Goal: Information Seeking & Learning: Compare options

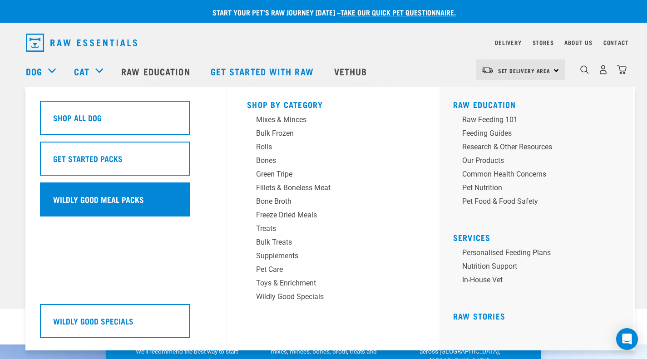
click at [158, 202] on div "Wildly Good Meal Packs" at bounding box center [115, 199] width 150 height 34
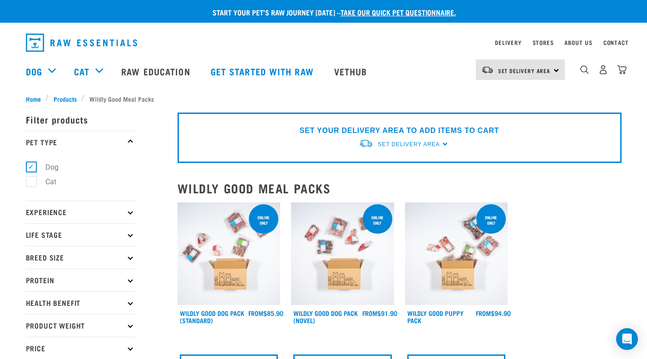
click at [108, 265] on p "Breed Size" at bounding box center [80, 257] width 109 height 23
click at [33, 314] on label "Large Dogs" at bounding box center [58, 311] width 55 height 11
click at [32, 313] on input "Large Dogs" at bounding box center [29, 310] width 6 height 6
checkbox input "true"
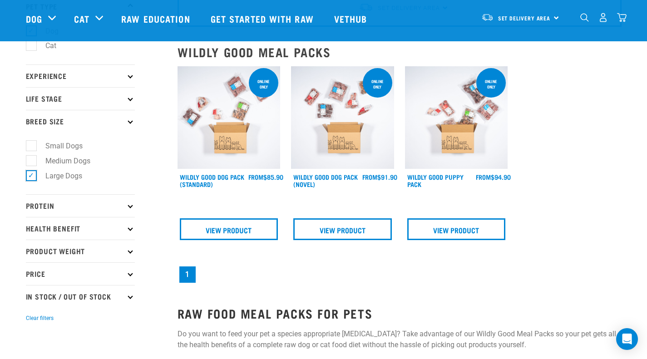
scroll to position [92, 0]
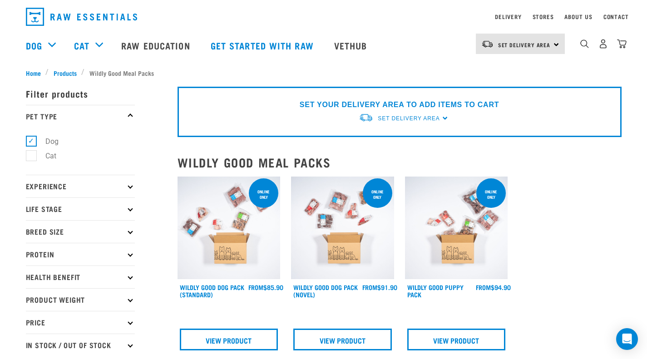
scroll to position [25, 0]
click at [326, 259] on img at bounding box center [342, 228] width 103 height 103
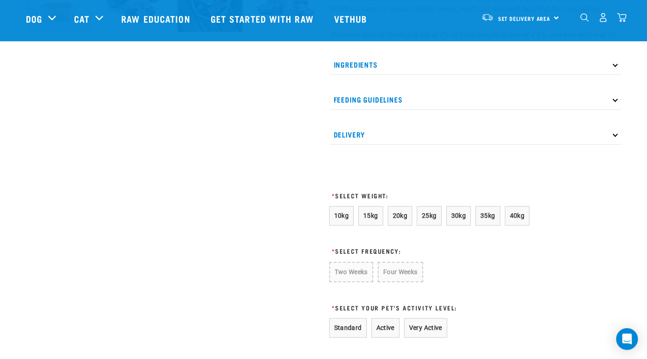
scroll to position [401, 0]
click at [521, 220] on button "40kg" at bounding box center [517, 216] width 25 height 20
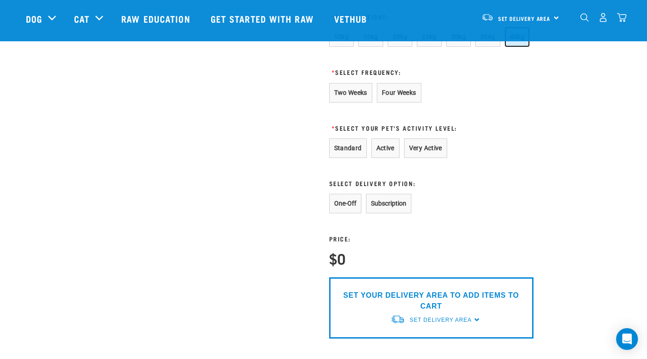
scroll to position [541, 0]
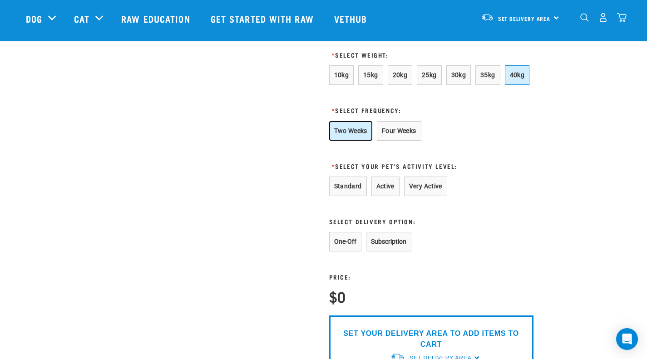
click at [356, 139] on button "Two Weeks" at bounding box center [350, 131] width 43 height 20
click at [385, 196] on button "Active" at bounding box center [385, 186] width 28 height 20
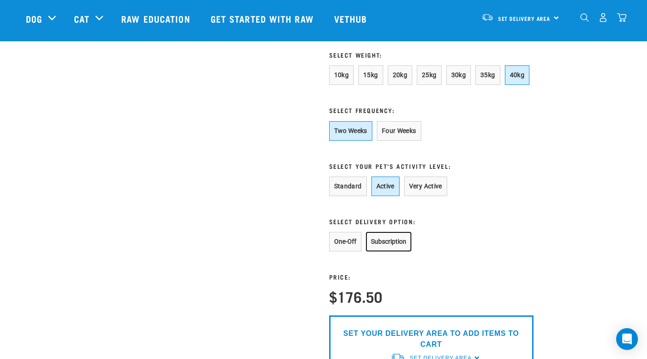
click at [383, 251] on button "Subscription" at bounding box center [388, 242] width 45 height 20
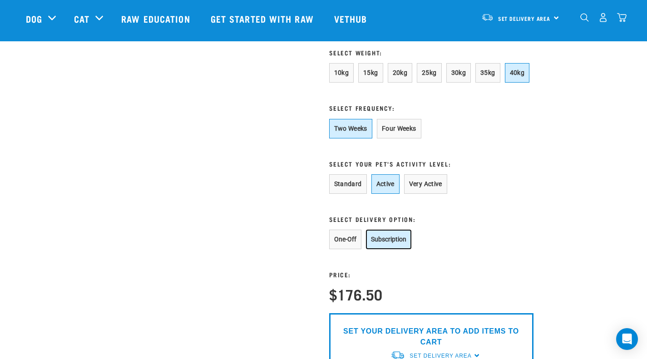
scroll to position [543, 0]
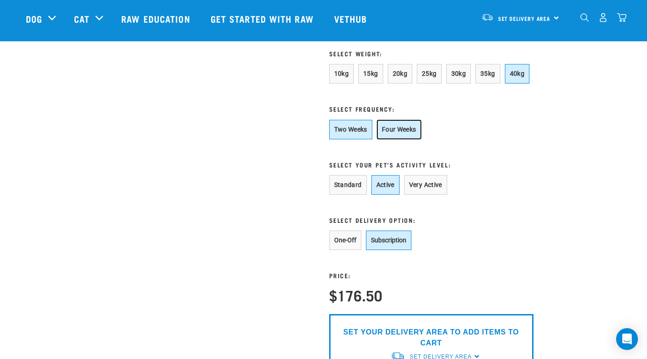
click at [405, 139] on button "Four Weeks" at bounding box center [399, 130] width 44 height 20
click at [359, 137] on button "Two Weeks" at bounding box center [350, 130] width 43 height 20
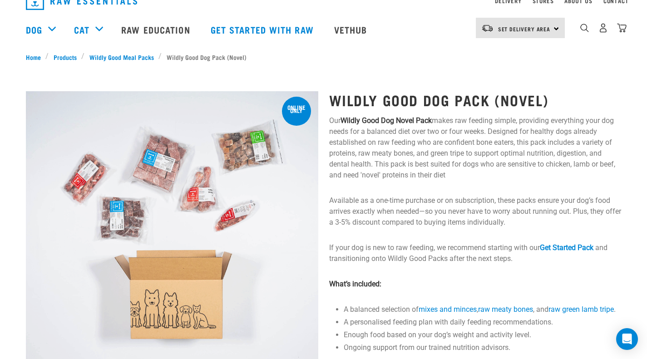
scroll to position [0, 0]
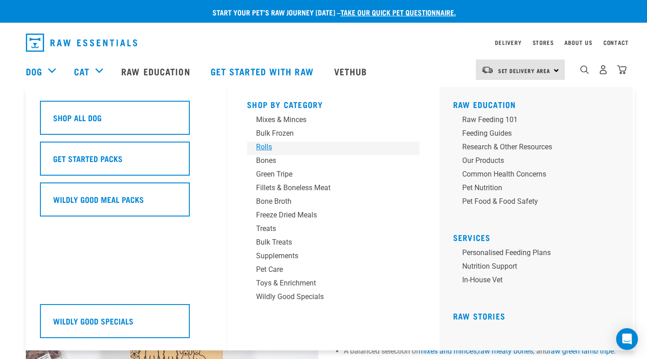
click at [291, 149] on div "Rolls" at bounding box center [327, 147] width 142 height 11
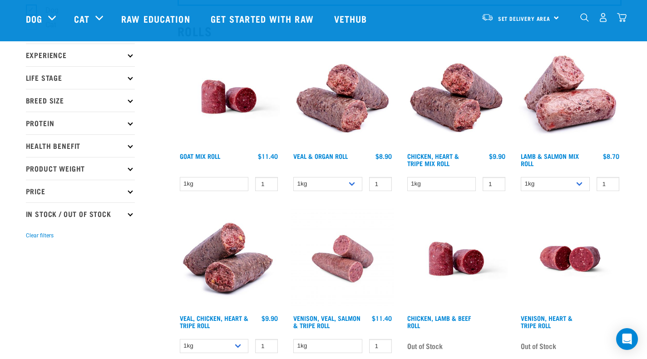
scroll to position [91, 0]
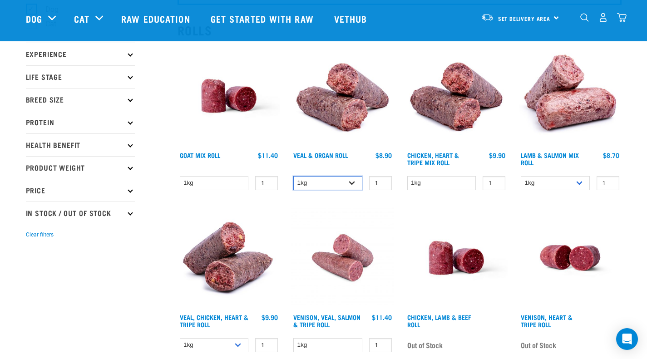
click at [348, 181] on select "1kg Bulk (10kg)" at bounding box center [327, 183] width 69 height 14
select select "920"
click at [293, 176] on select "1kg Bulk (10kg)" at bounding box center [327, 183] width 69 height 14
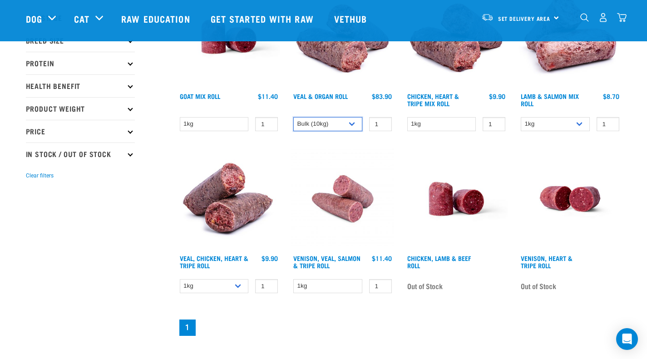
scroll to position [151, 0]
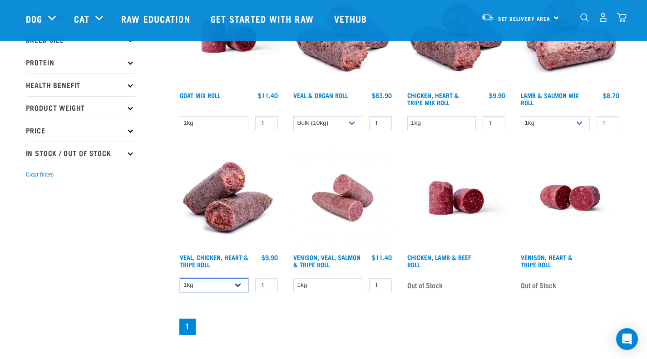
click at [240, 279] on select "1kg Bulk (10kg)" at bounding box center [214, 285] width 69 height 14
select select "176976"
click at [180, 278] on select "1kg Bulk (10kg)" at bounding box center [214, 285] width 69 height 14
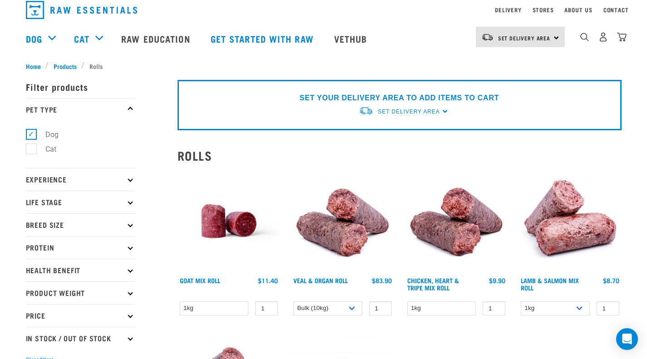
scroll to position [0, 0]
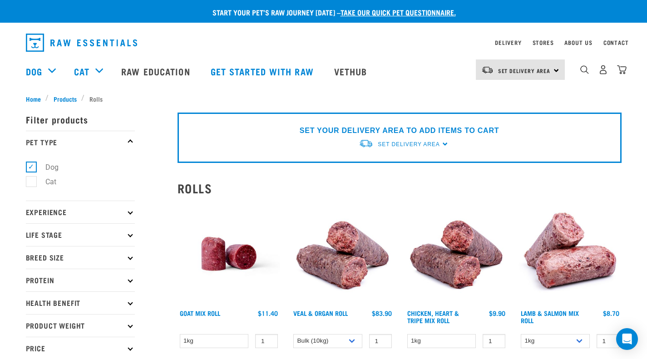
click at [92, 321] on p "Product Weight" at bounding box center [80, 325] width 109 height 23
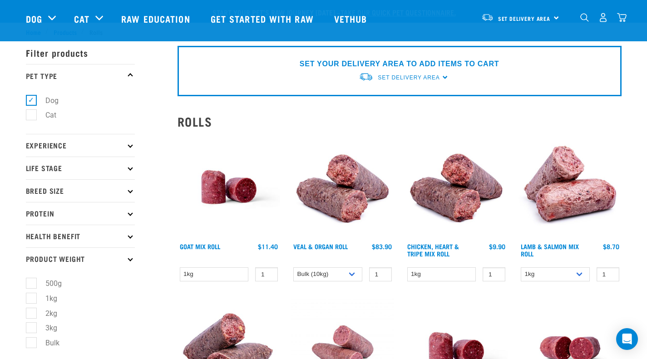
scroll to position [63, 0]
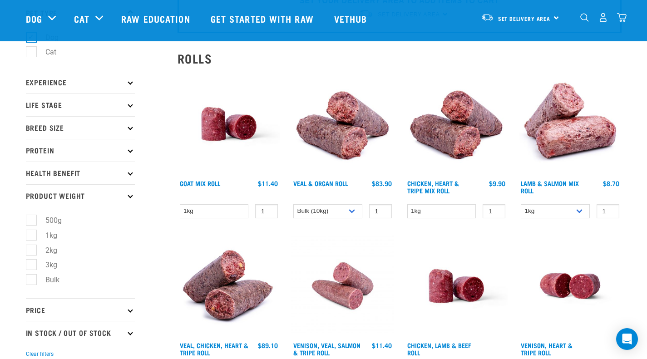
click at [104, 203] on p "Product Weight" at bounding box center [80, 195] width 109 height 23
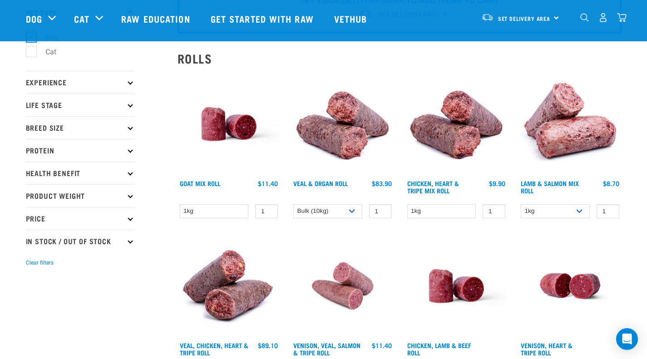
click at [104, 196] on p "Product Weight" at bounding box center [80, 195] width 109 height 23
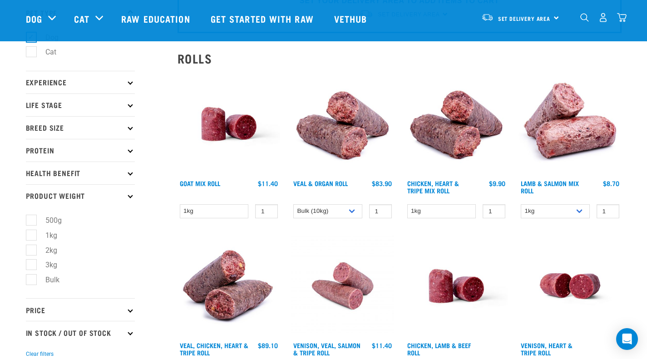
click at [101, 200] on p "Product Weight" at bounding box center [80, 195] width 109 height 23
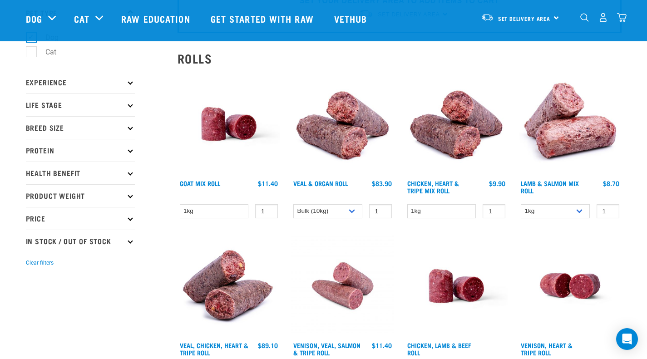
click at [101, 200] on p "Product Weight" at bounding box center [80, 195] width 109 height 23
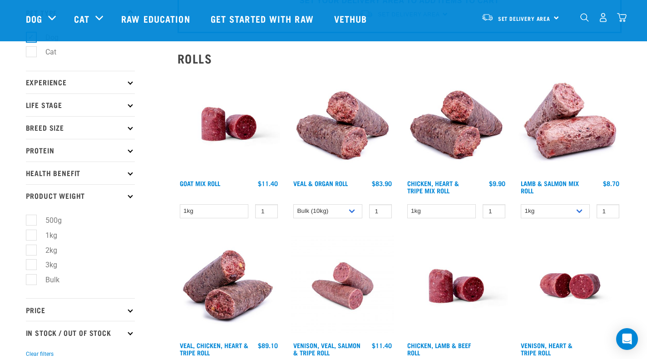
click at [36, 283] on label "Bulk" at bounding box center [47, 279] width 32 height 11
click at [32, 281] on input "Bulk" at bounding box center [29, 278] width 6 height 6
checkbox input "true"
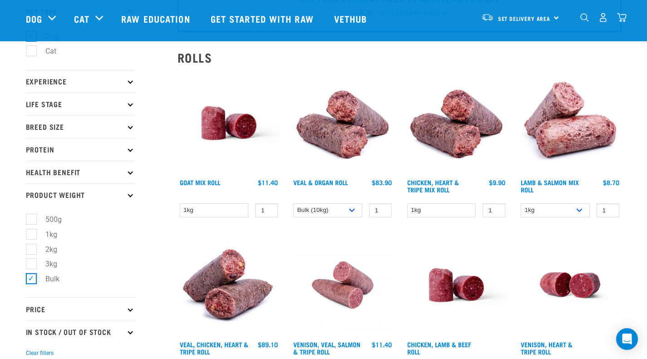
scroll to position [58, 0]
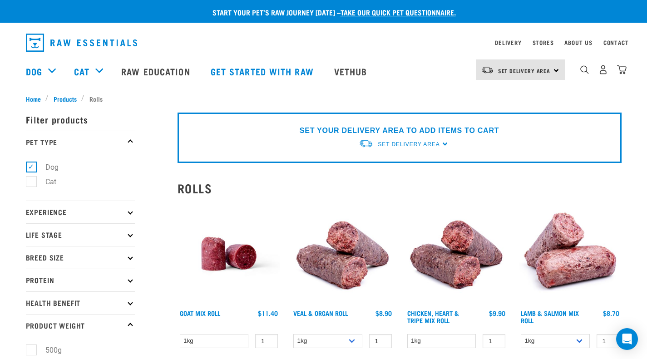
click at [108, 42] on img "dropdown navigation" at bounding box center [81, 43] width 111 height 18
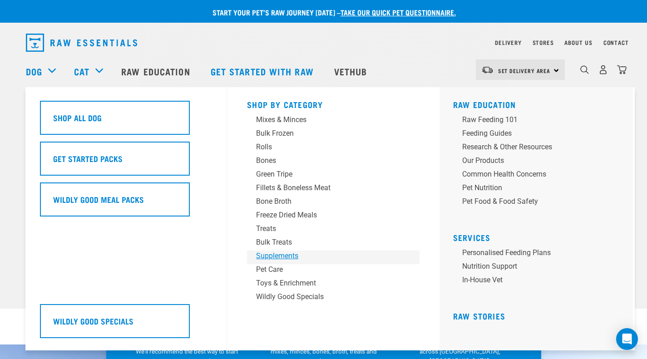
click at [281, 257] on div "Supplements" at bounding box center [327, 255] width 142 height 11
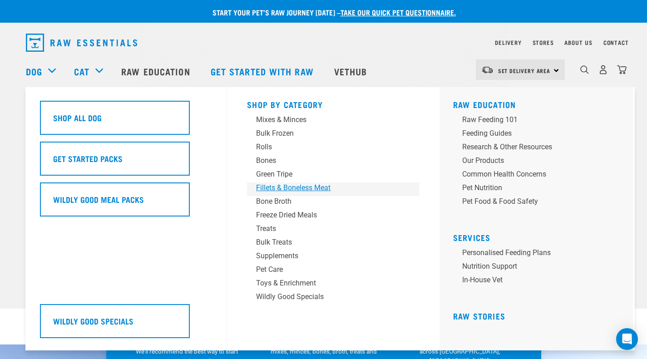
click at [308, 187] on div "Fillets & Boneless Meat" at bounding box center [327, 187] width 142 height 11
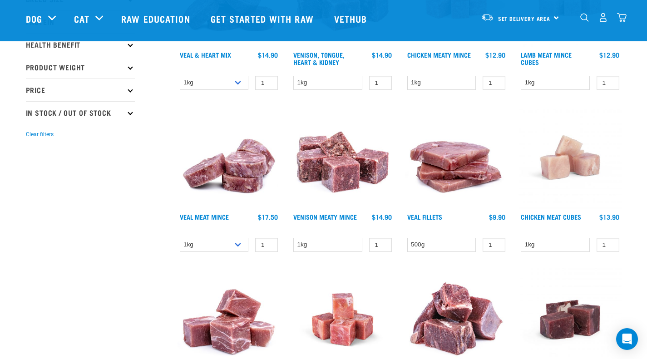
scroll to position [192, 0]
click at [251, 244] on div "1 0 100 0 100" at bounding box center [262, 244] width 29 height 14
click at [240, 242] on select "1kg 3kg" at bounding box center [214, 244] width 69 height 14
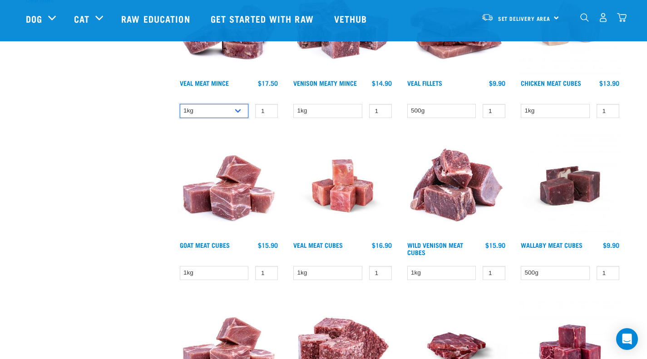
scroll to position [351, 0]
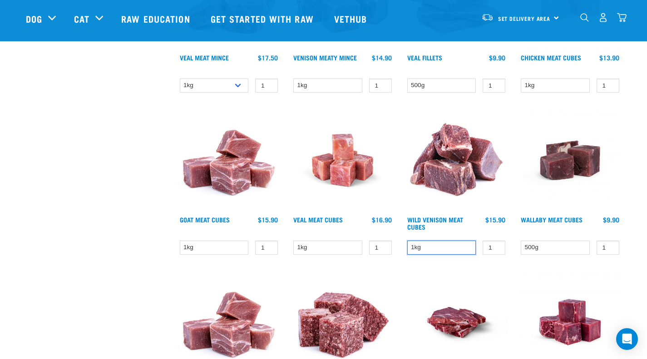
click at [444, 245] on select "1kg" at bounding box center [441, 247] width 69 height 14
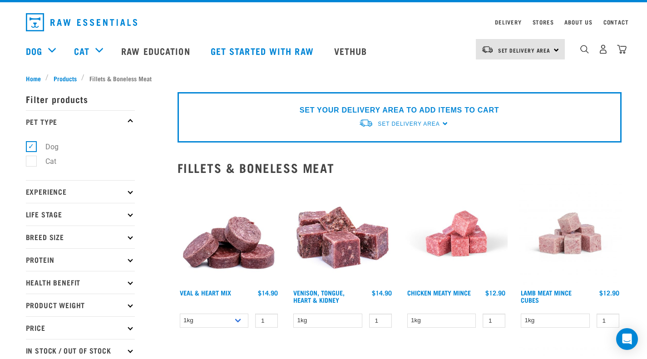
scroll to position [20, 0]
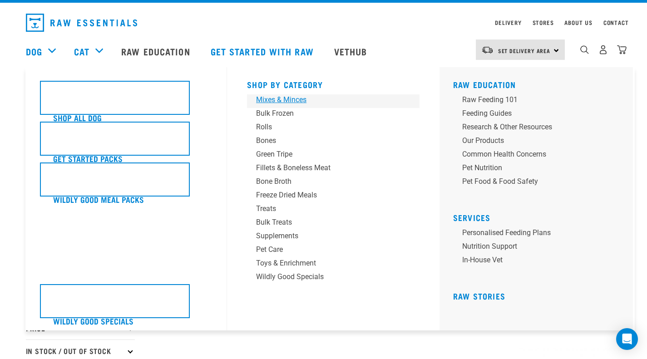
click at [302, 102] on div "Mixes & Minces" at bounding box center [327, 99] width 142 height 11
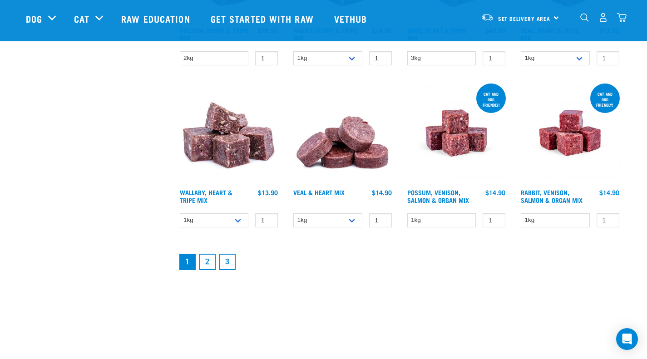
scroll to position [1193, 0]
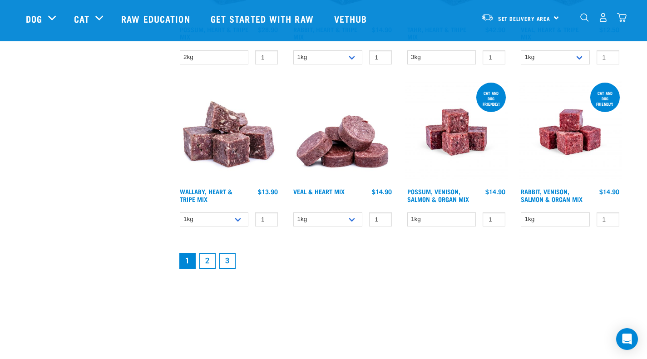
click at [207, 258] on link "2" at bounding box center [207, 261] width 16 height 16
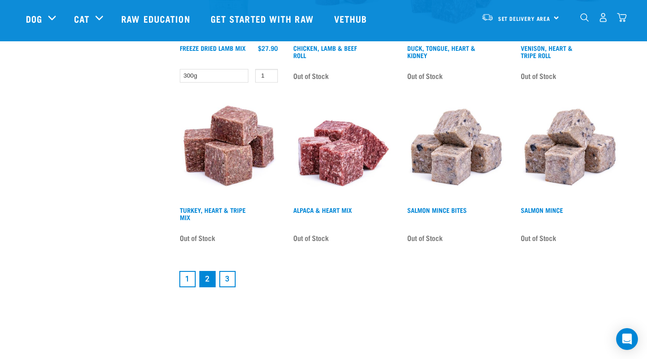
scroll to position [1175, 0]
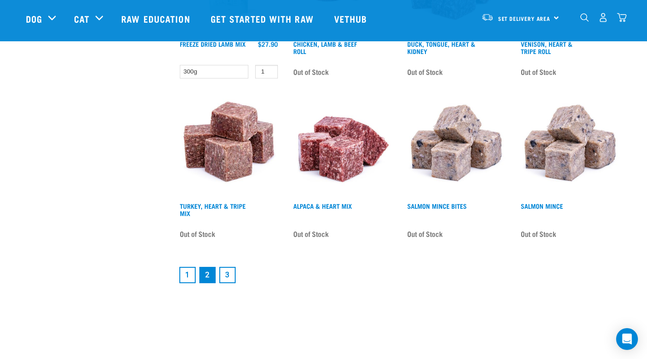
click at [228, 274] on link "3" at bounding box center [227, 275] width 16 height 16
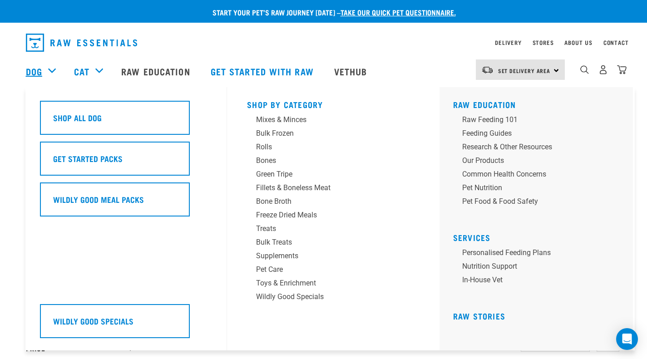
click at [35, 69] on link "Dog" at bounding box center [34, 71] width 16 height 14
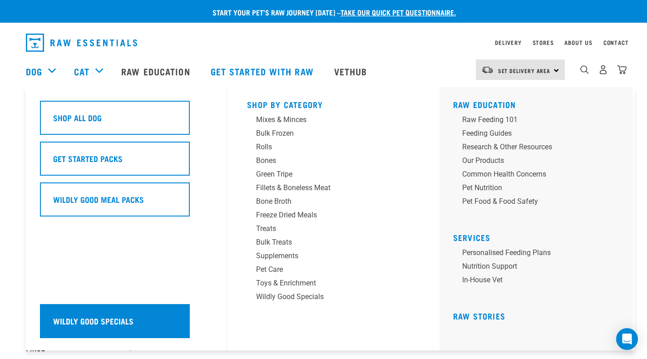
click at [125, 324] on h5 "Wildly Good Specials" at bounding box center [93, 321] width 80 height 12
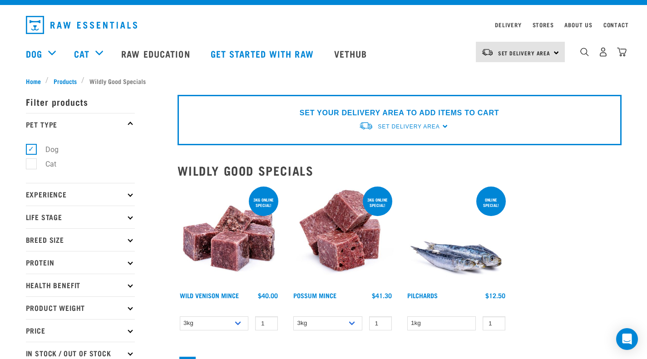
scroll to position [19, 0]
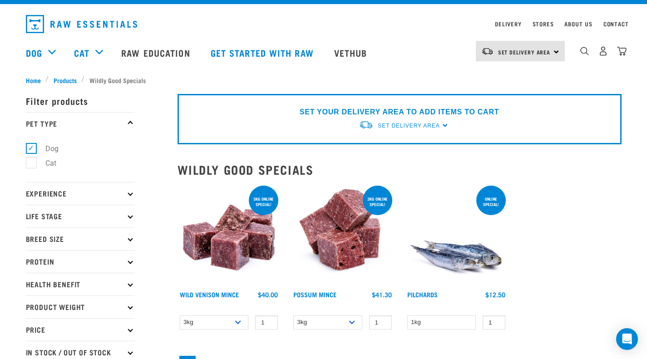
click at [57, 74] on div "×" at bounding box center [323, 73] width 647 height 5
click at [61, 81] on div "× Filter products Pet Type Dog Cat Experience New Raw Feeder Experienced Raw Fe…" at bounding box center [96, 236] width 152 height 314
click at [62, 78] on span "Products" at bounding box center [65, 80] width 23 height 10
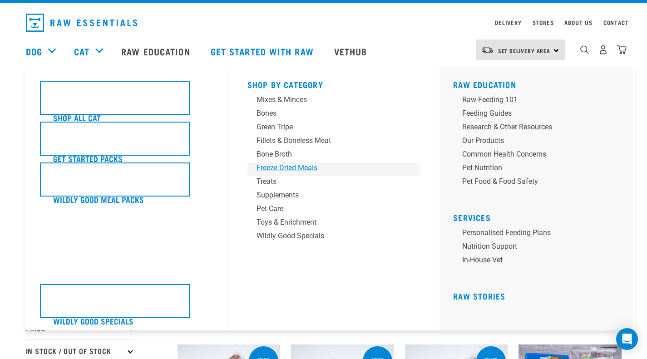
scroll to position [21, 0]
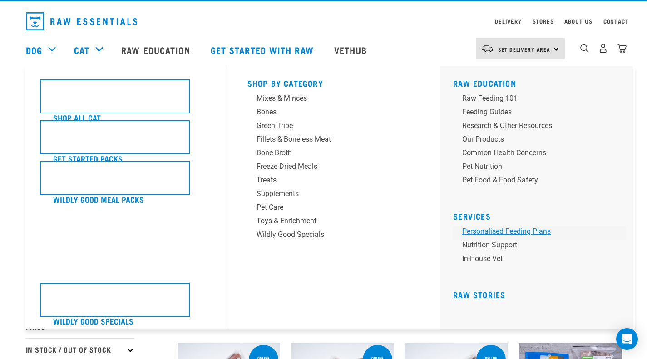
click at [497, 233] on link "Personalised Feeding Plans" at bounding box center [539, 233] width 172 height 14
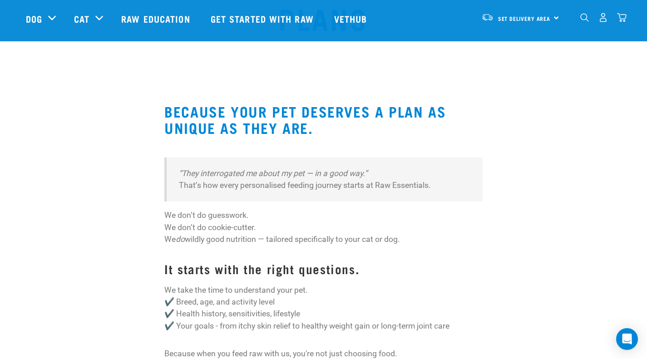
scroll to position [78, 0]
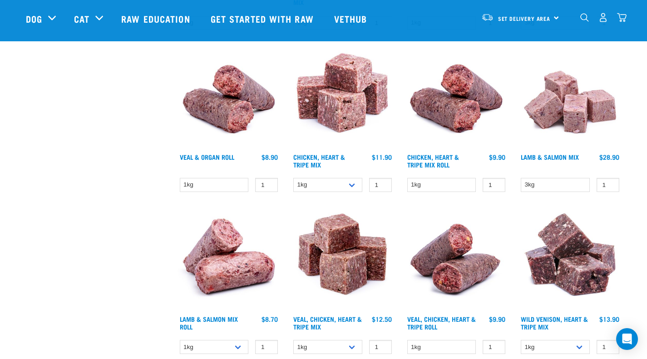
scroll to position [956, 0]
click at [225, 344] on select "1kg Bulk (10kg)" at bounding box center [214, 347] width 69 height 14
click at [180, 340] on select "1kg Bulk (10kg)" at bounding box center [214, 347] width 69 height 14
click at [225, 343] on select "1kg Bulk (10kg)" at bounding box center [214, 347] width 69 height 14
select select "337"
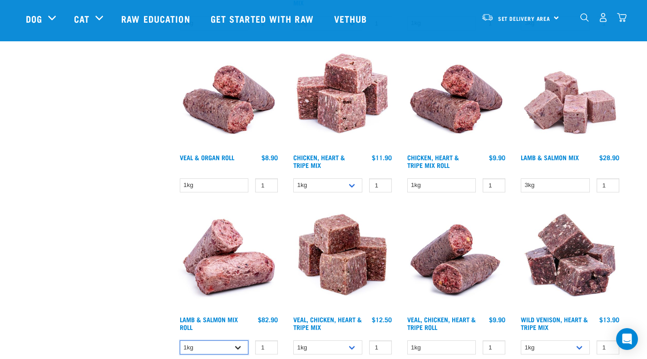
click at [180, 340] on select "1kg Bulk (10kg)" at bounding box center [214, 347] width 69 height 14
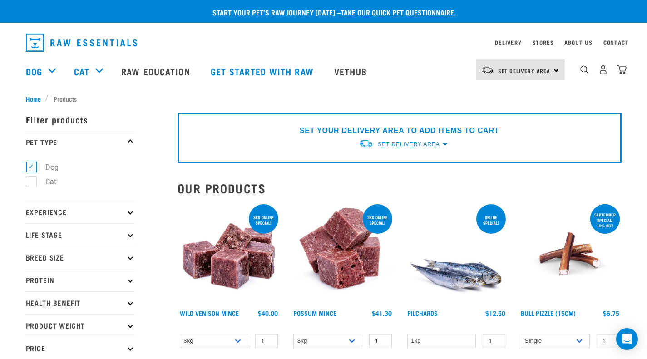
scroll to position [7, 0]
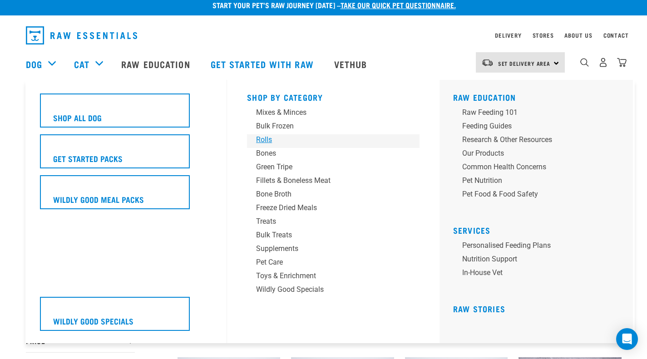
click at [273, 139] on div "Rolls" at bounding box center [327, 139] width 142 height 11
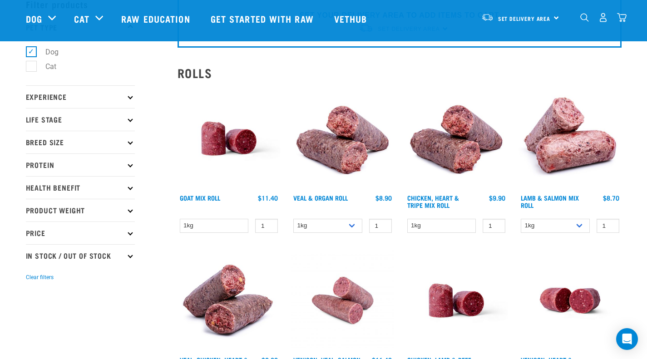
scroll to position [7, 0]
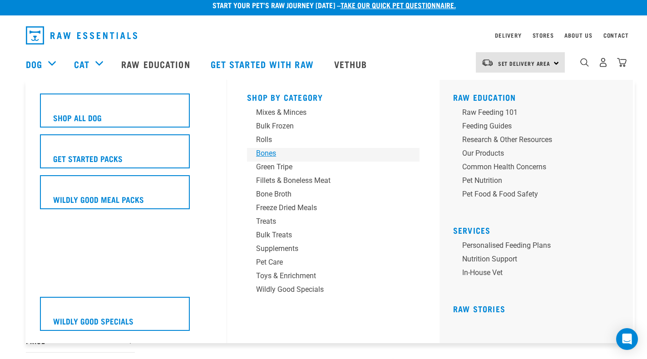
click at [283, 156] on div "Bones" at bounding box center [327, 153] width 142 height 11
click at [272, 155] on div "Bones" at bounding box center [327, 153] width 142 height 11
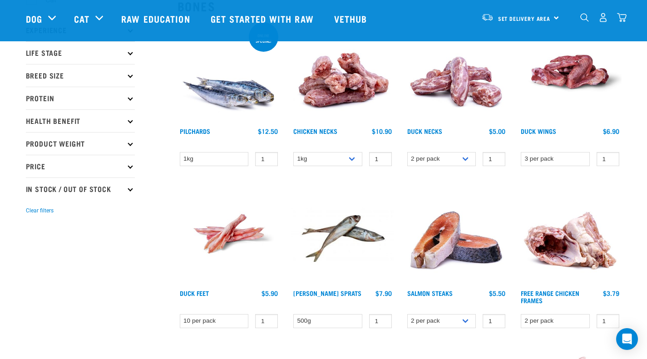
scroll to position [116, 0]
click at [336, 157] on select "1kg 2kg" at bounding box center [327, 159] width 69 height 14
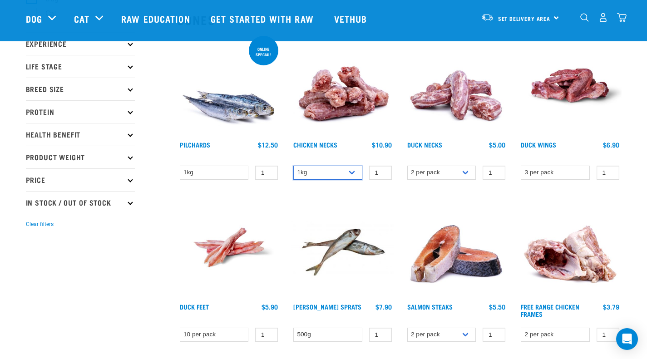
scroll to position [104, 0]
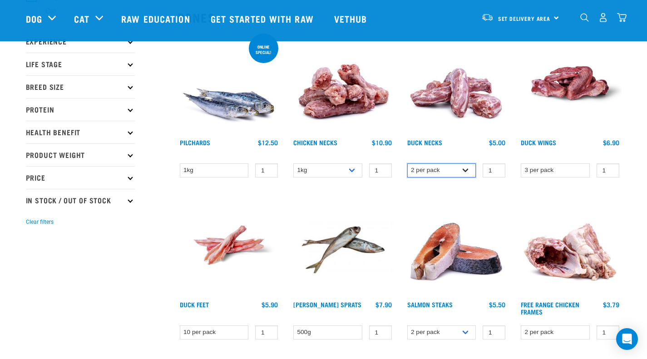
click at [457, 171] on select "2 per pack 6 per pack" at bounding box center [441, 170] width 69 height 14
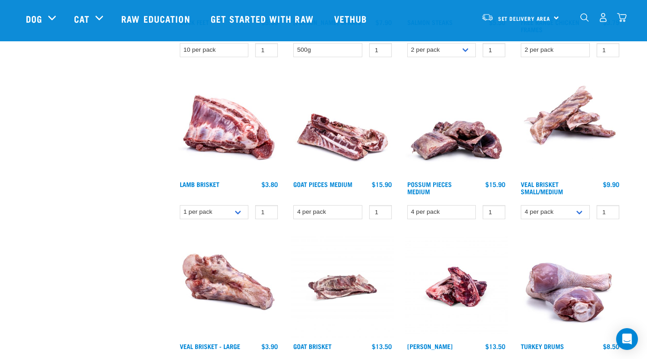
scroll to position [387, 0]
click at [240, 209] on select "1 per pack 4 per pack" at bounding box center [214, 212] width 69 height 14
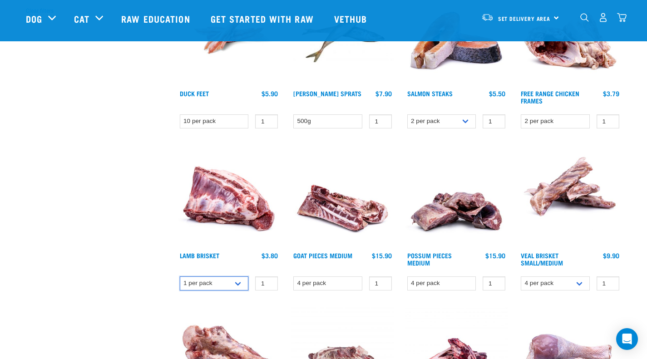
scroll to position [311, 0]
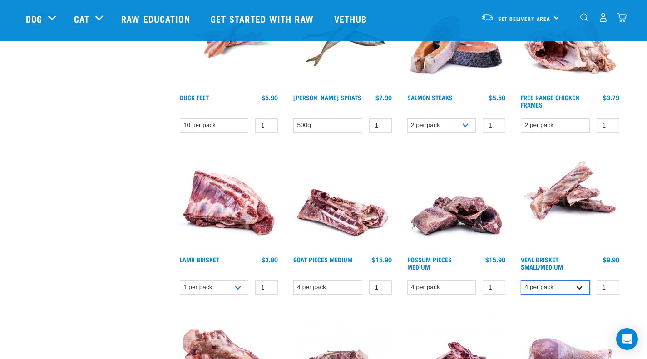
click at [543, 283] on select "4 per pack 8 per pack" at bounding box center [554, 287] width 69 height 14
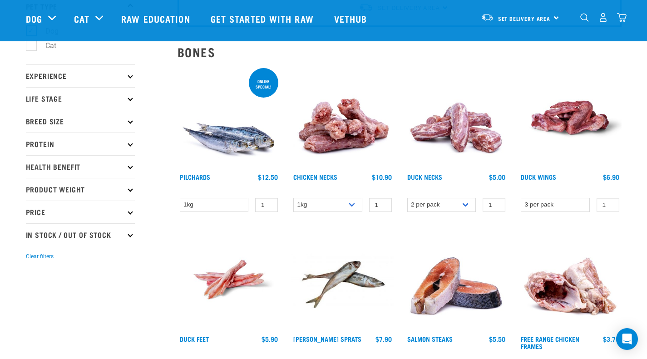
scroll to position [70, 0]
click at [126, 194] on p "Product Weight" at bounding box center [80, 188] width 109 height 23
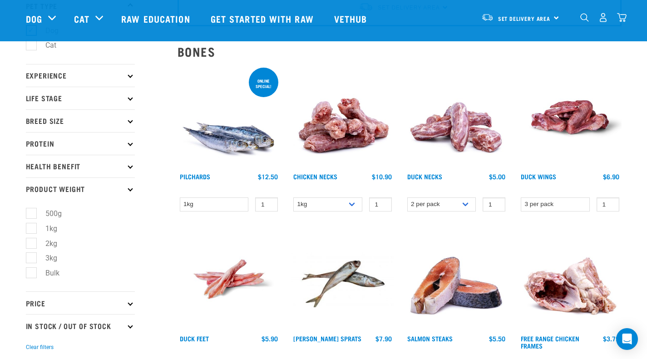
click at [31, 276] on label "Bulk" at bounding box center [47, 272] width 32 height 11
click at [31, 274] on input "Bulk" at bounding box center [29, 272] width 6 height 6
checkbox input "true"
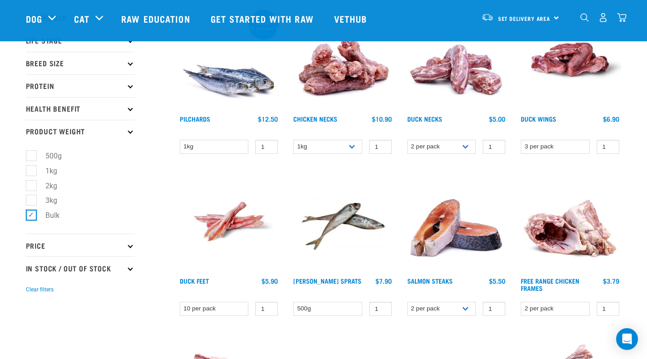
scroll to position [134, 0]
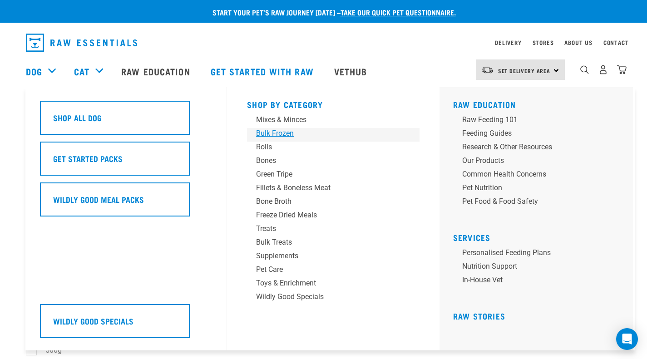
click at [276, 132] on div "Bulk Frozen" at bounding box center [327, 133] width 142 height 11
click at [306, 162] on div "Bones" at bounding box center [327, 160] width 142 height 11
click at [271, 158] on div "Bones" at bounding box center [327, 160] width 142 height 11
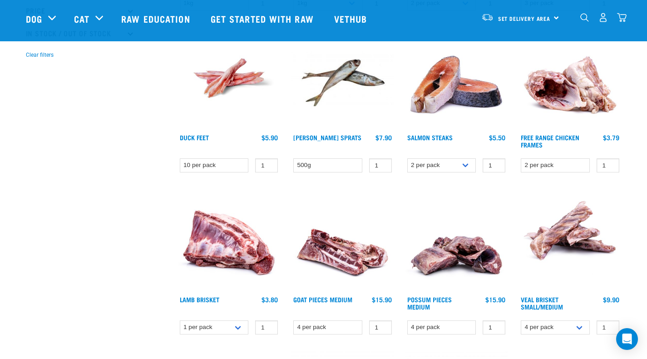
scroll to position [269, 0]
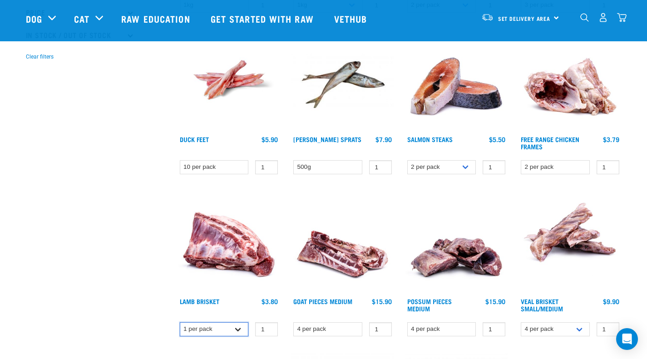
click at [231, 334] on select "1 per pack 4 per pack" at bounding box center [214, 329] width 69 height 14
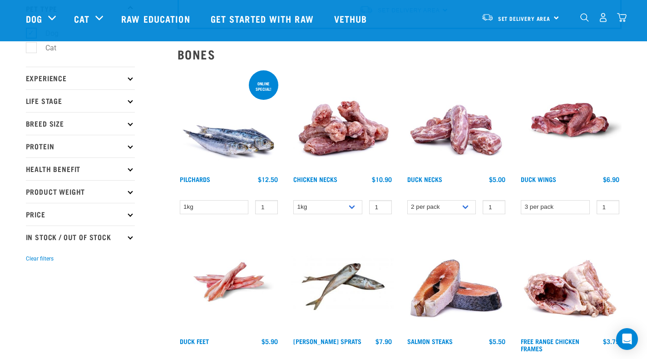
scroll to position [0, 0]
